Goal: Task Accomplishment & Management: Complete application form

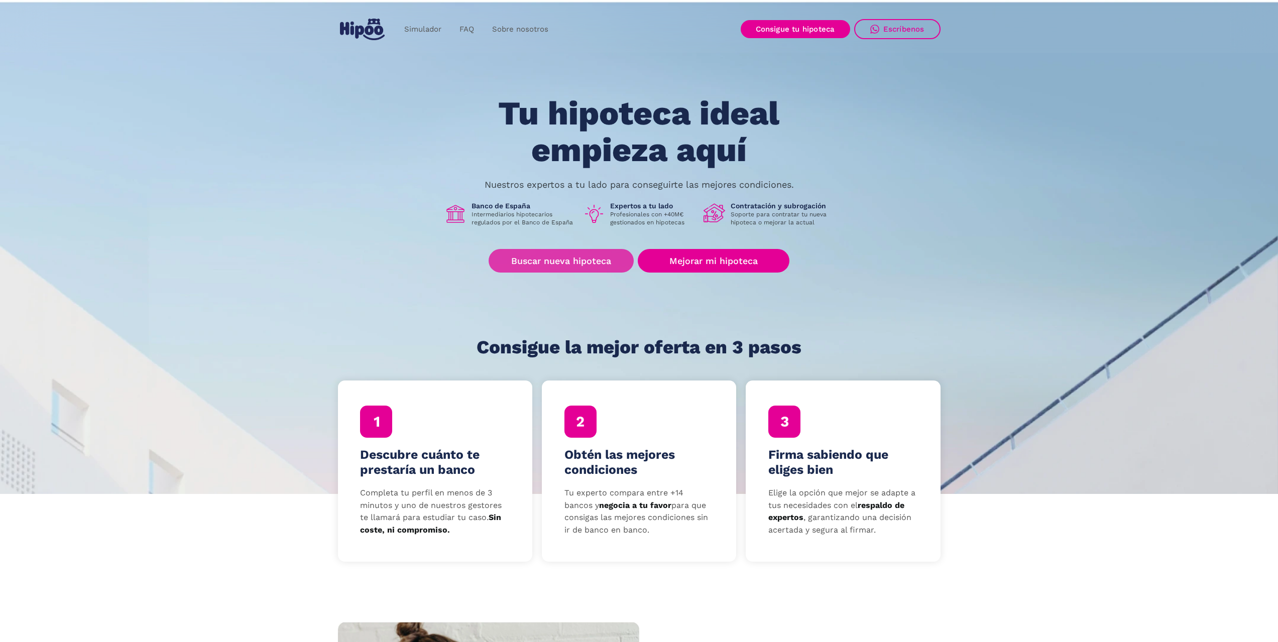
click at [557, 264] on link "Buscar nueva hipoteca" at bounding box center [561, 261] width 145 height 24
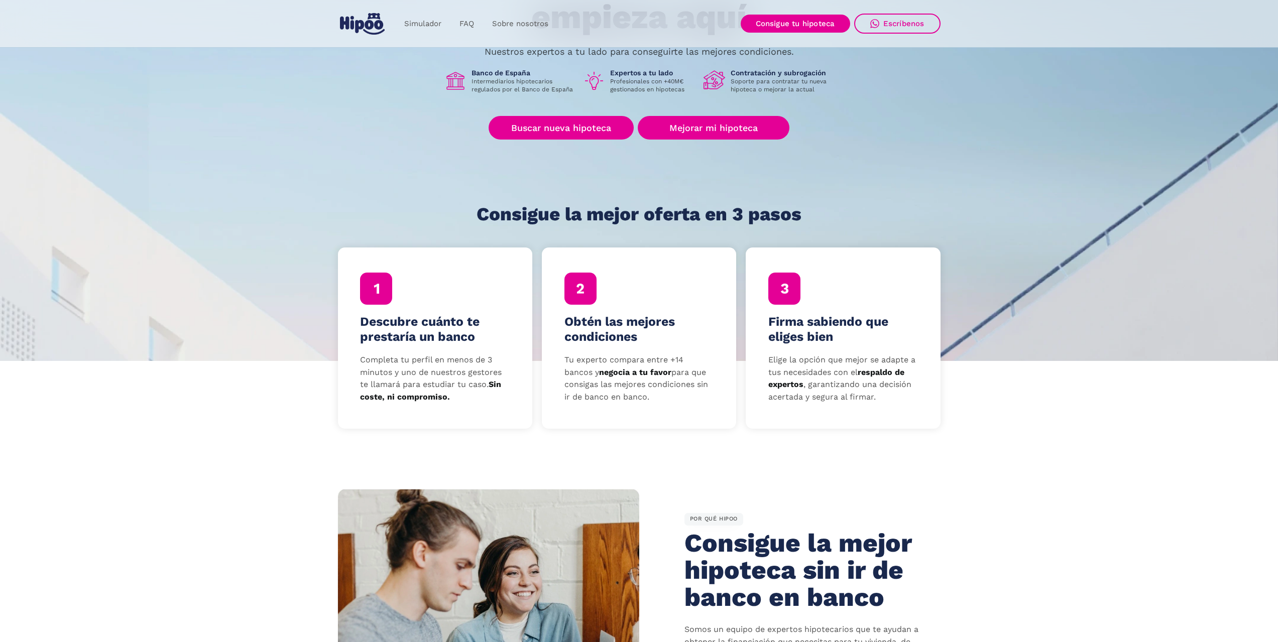
scroll to position [201, 0]
